Goal: Information Seeking & Learning: Learn about a topic

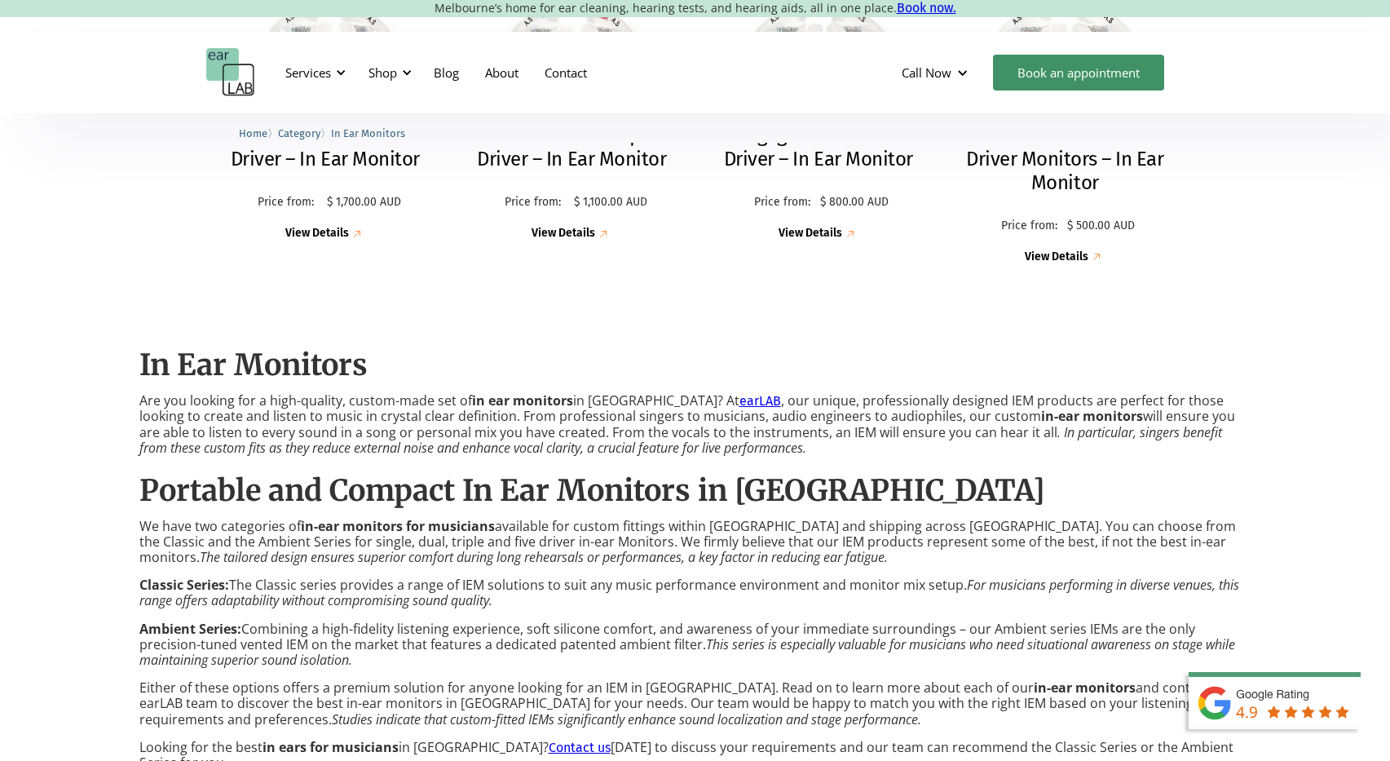
scroll to position [931, 0]
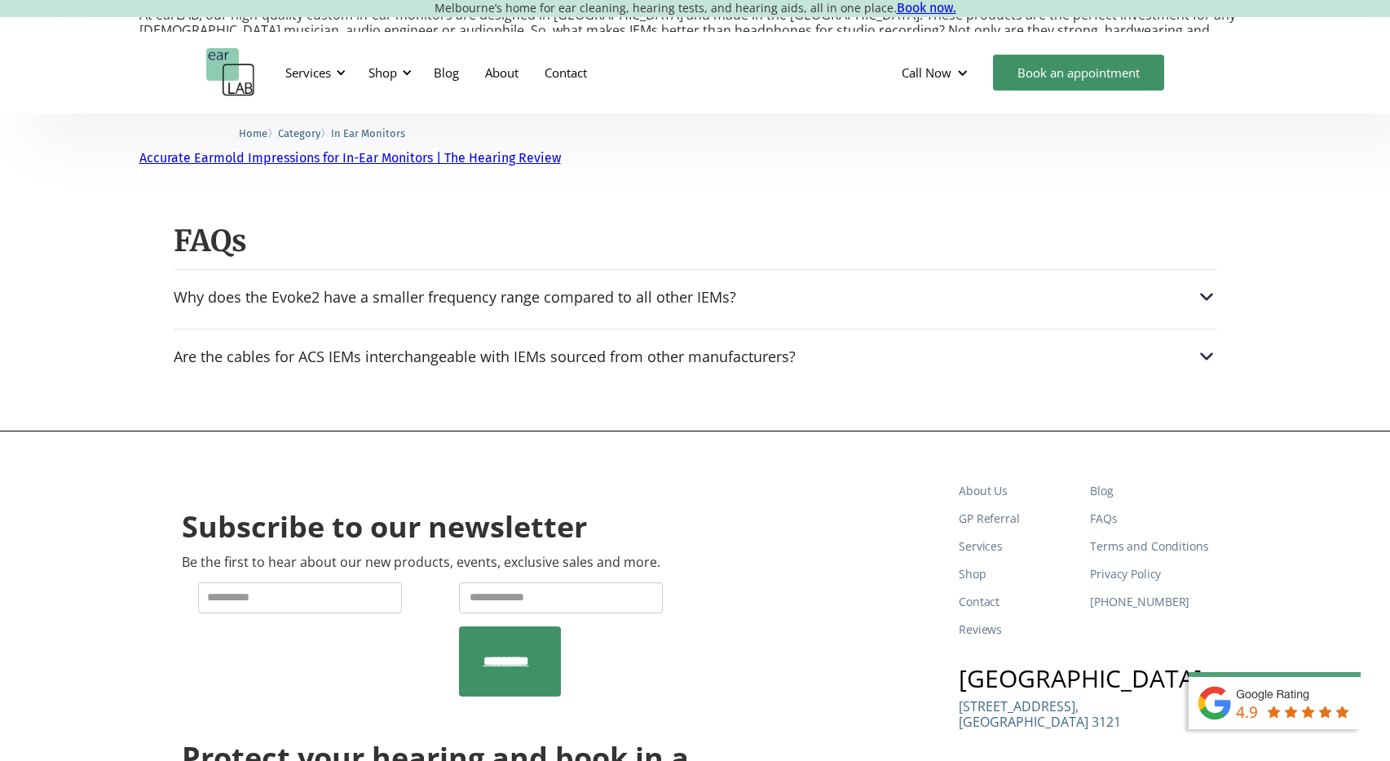
scroll to position [2525, 0]
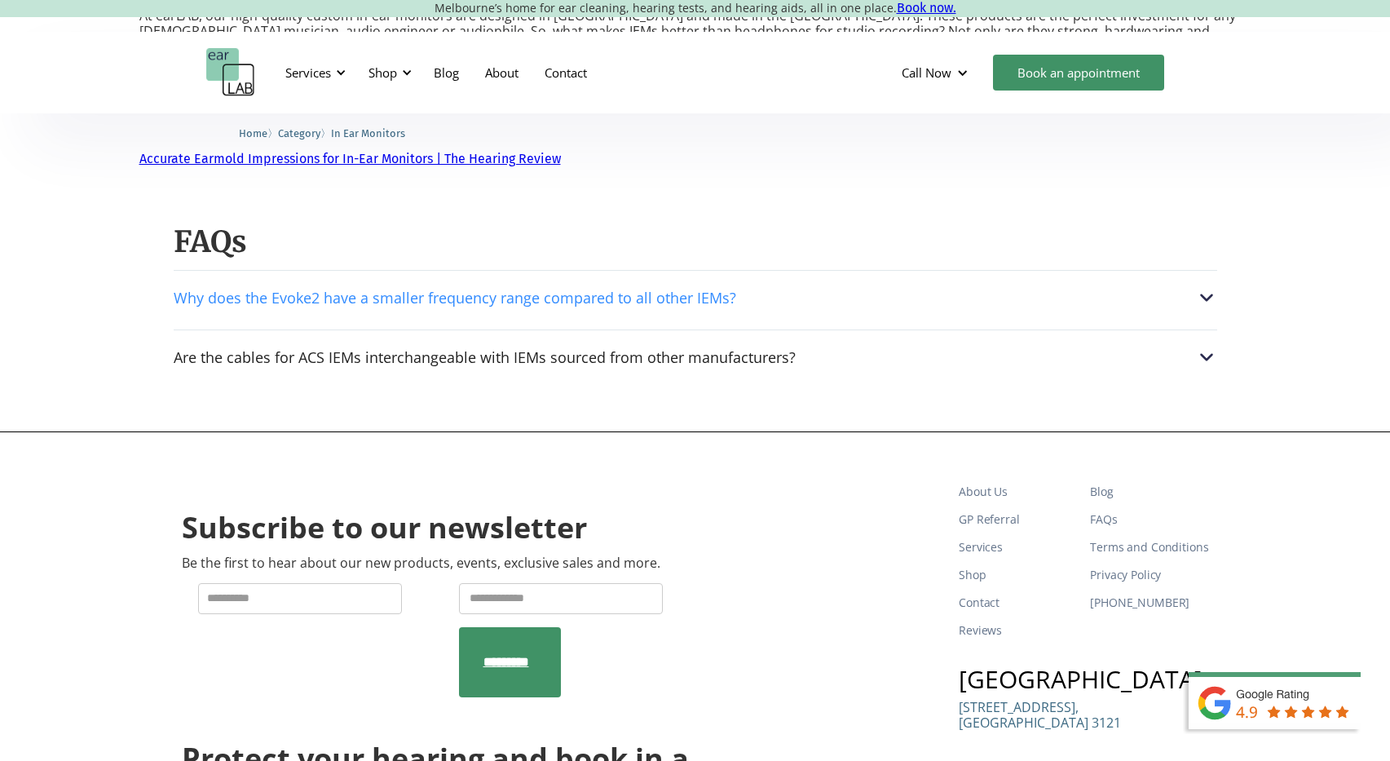
click at [179, 287] on div "Why does the Evoke2 have a smaller frequency range compared to all other IEMs?" at bounding box center [695, 297] width 1043 height 21
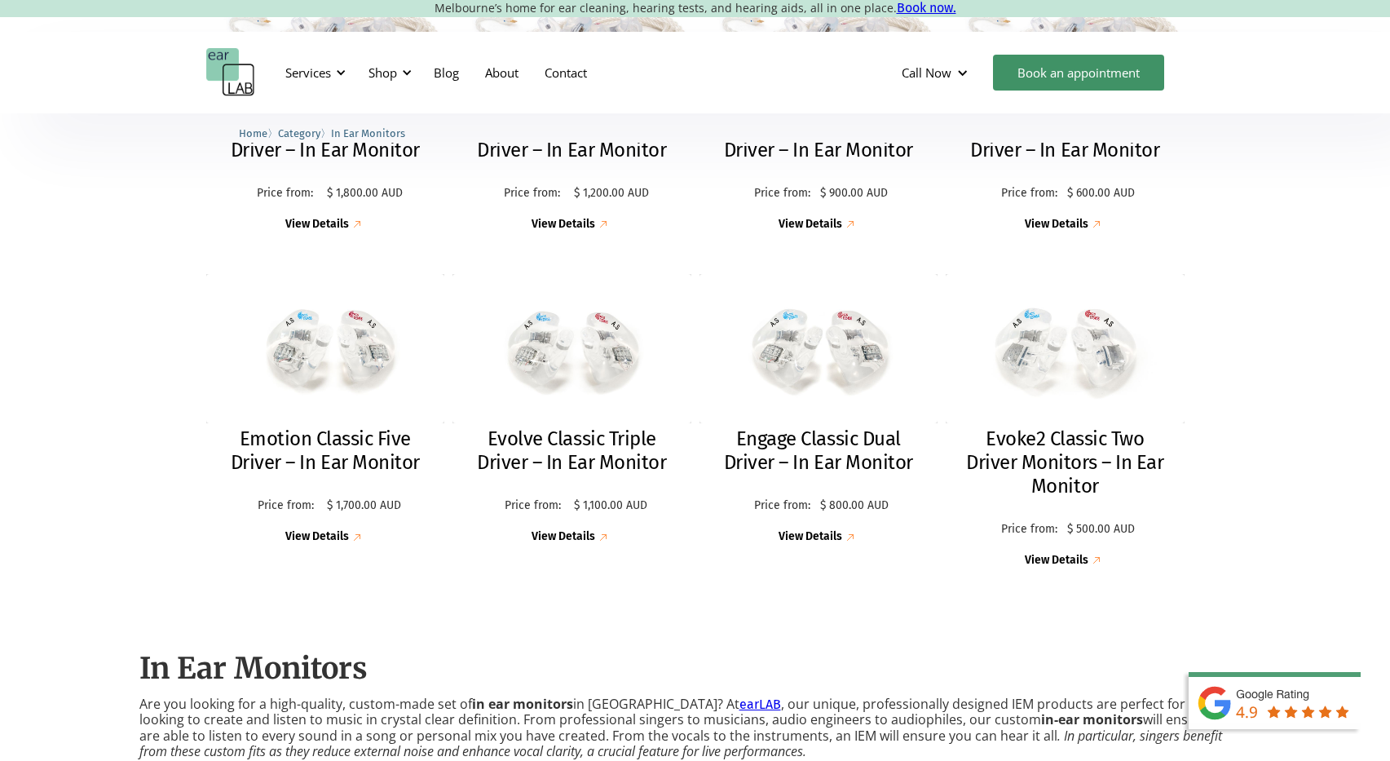
scroll to position [656, 0]
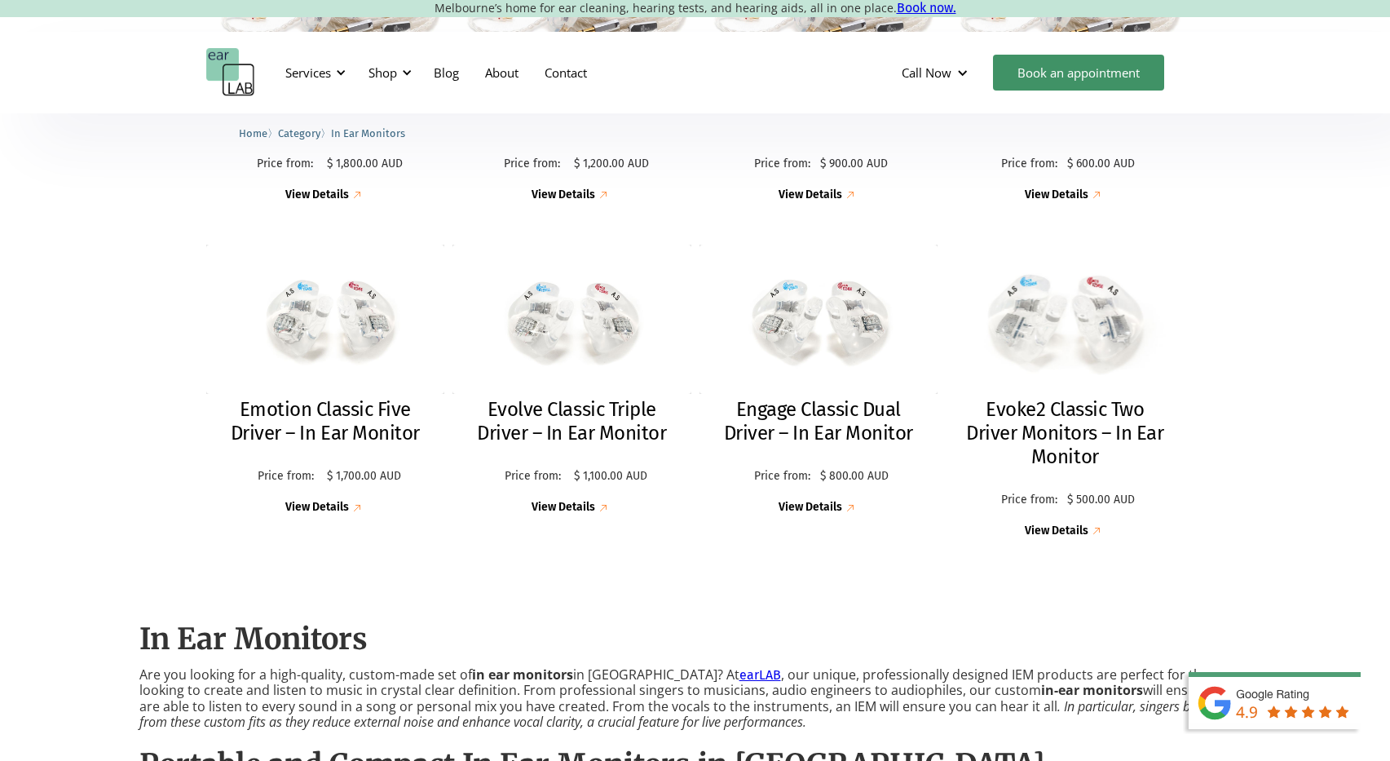
click at [1119, 344] on img at bounding box center [1064, 319] width 262 height 164
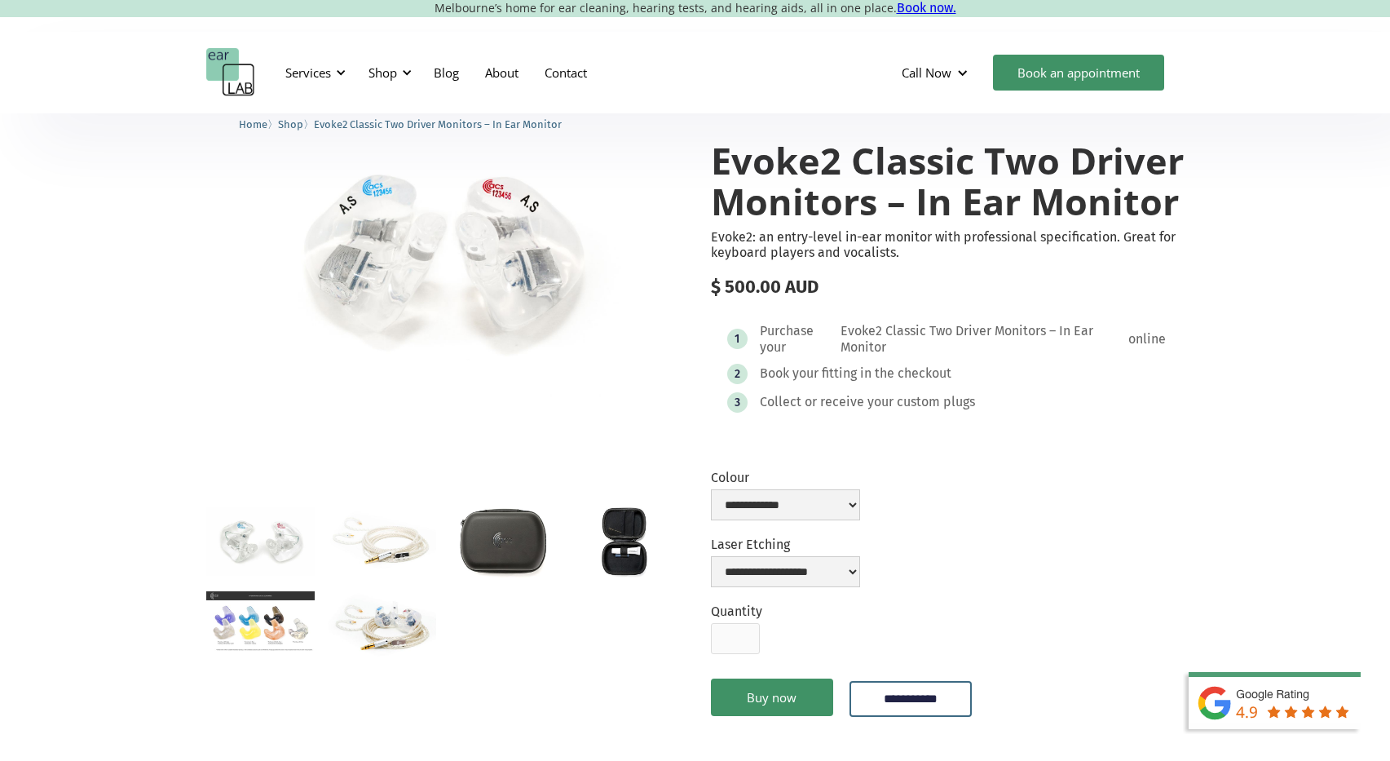
scroll to position [73, 0]
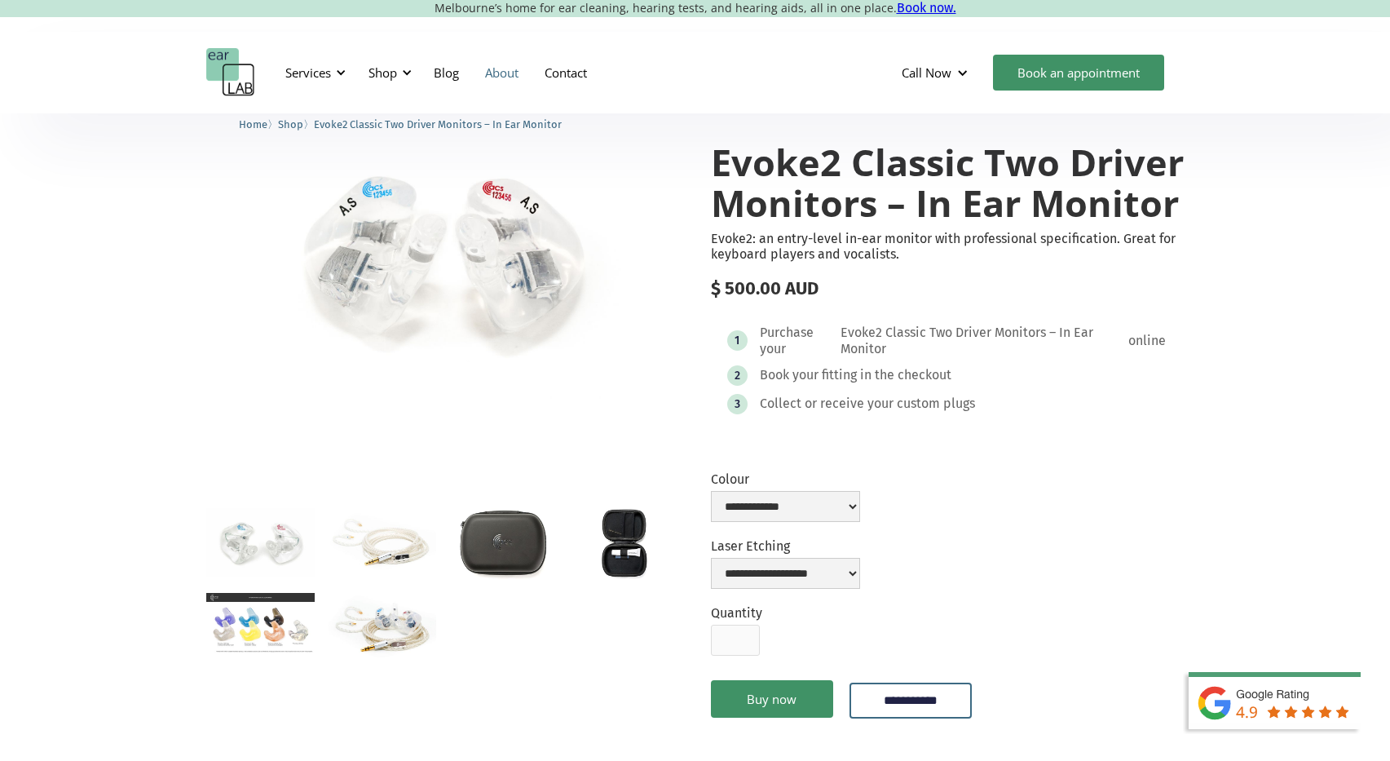
click at [514, 69] on link "About" at bounding box center [502, 72] width 60 height 47
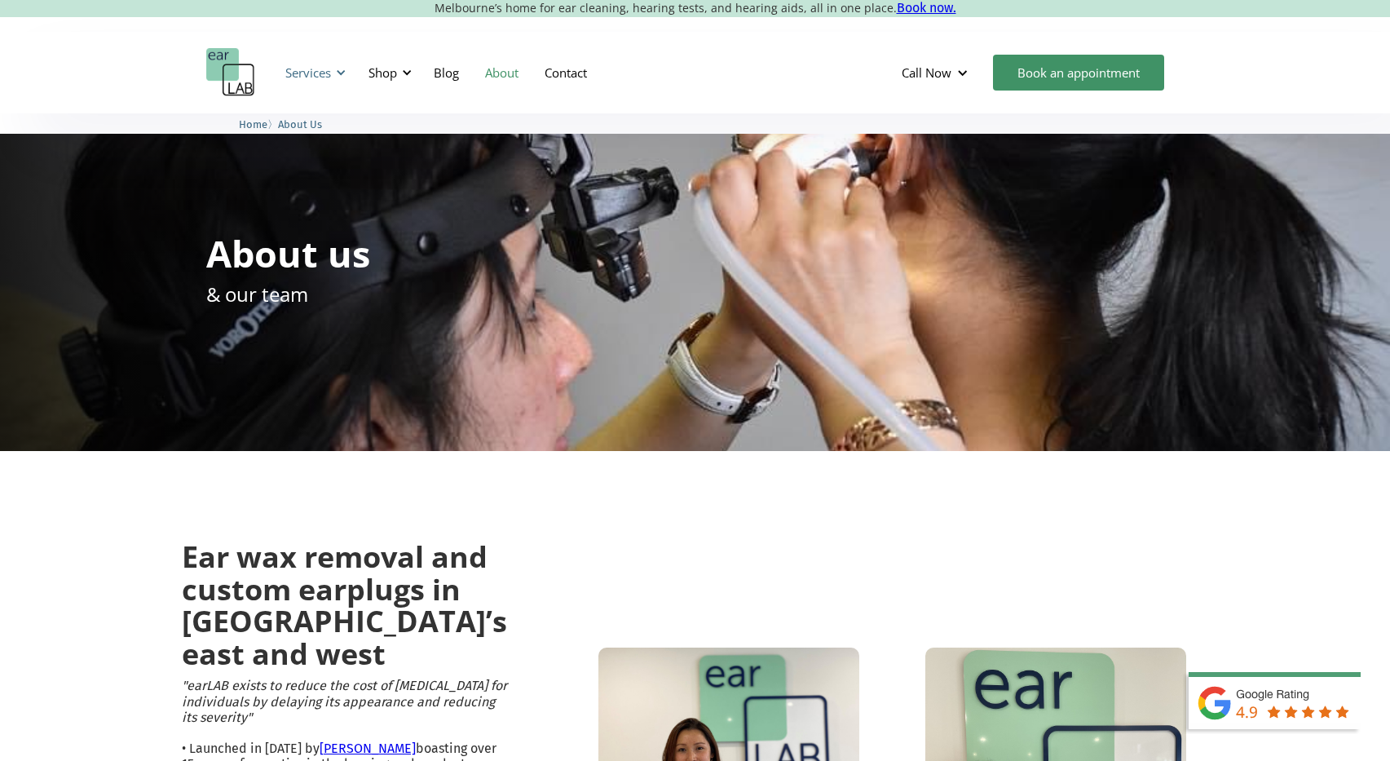
click at [326, 72] on div "Services" at bounding box center [308, 72] width 46 height 16
